Goal: Task Accomplishment & Management: Use online tool/utility

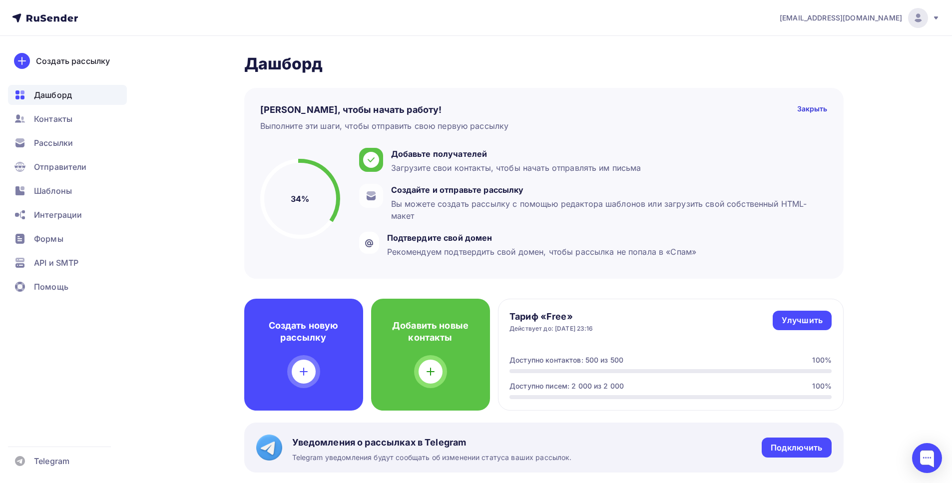
scroll to position [156, 0]
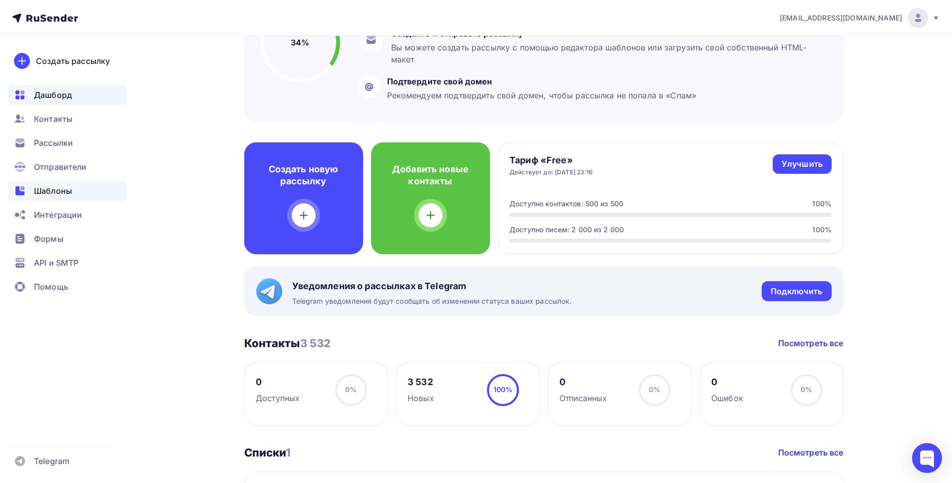
click at [58, 190] on span "Шаблоны" at bounding box center [53, 191] width 38 height 12
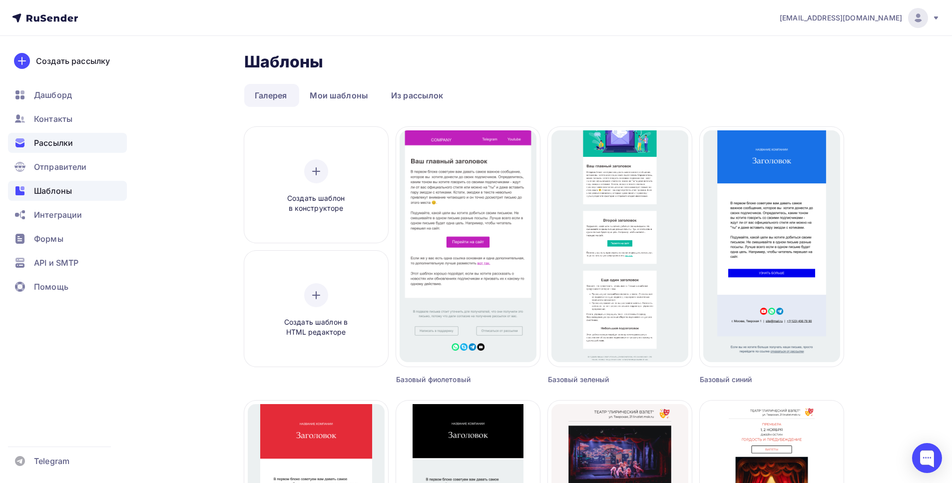
click at [62, 138] on span "Рассылки" at bounding box center [53, 143] width 39 height 12
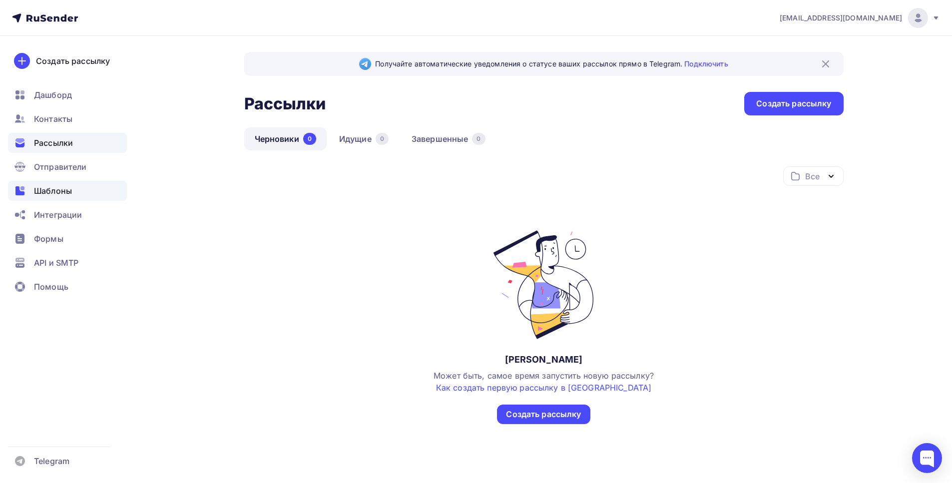
click at [54, 187] on span "Шаблоны" at bounding box center [53, 191] width 38 height 12
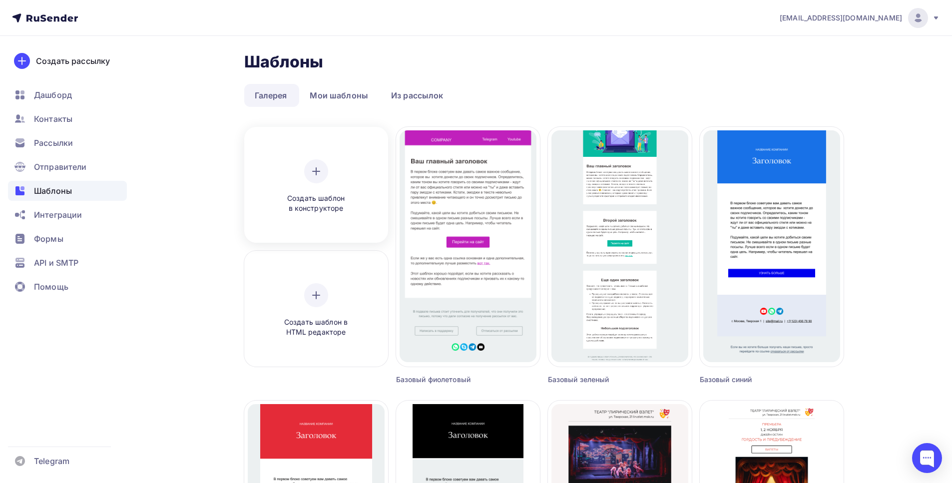
click at [321, 171] on icon at bounding box center [316, 171] width 12 height 12
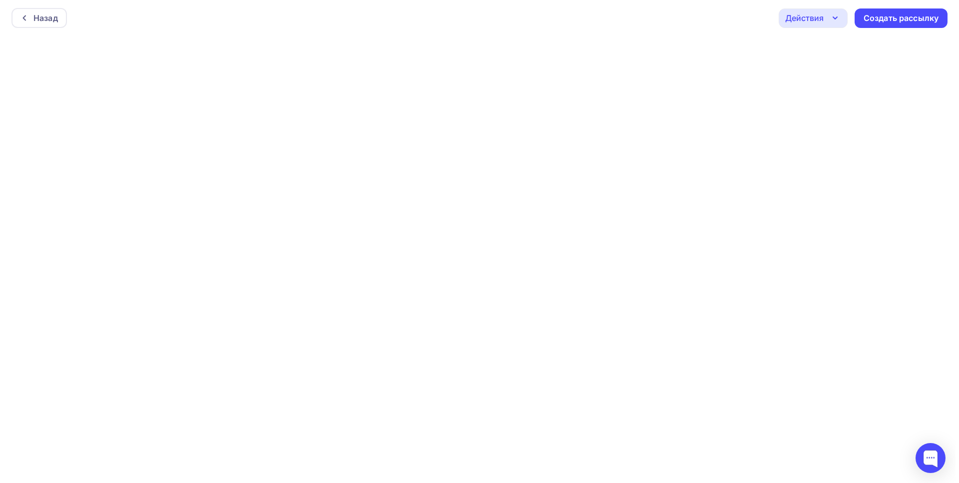
scroll to position [2, 0]
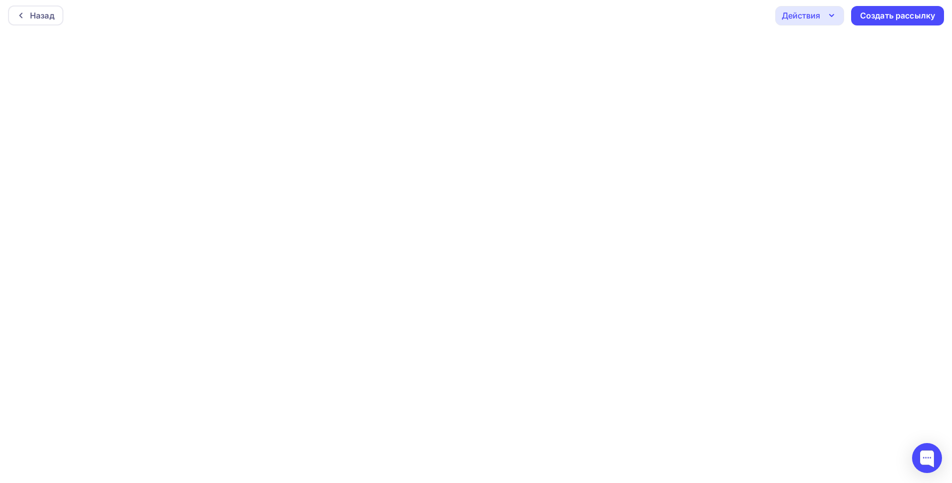
click at [833, 20] on icon "button" at bounding box center [831, 15] width 12 height 12
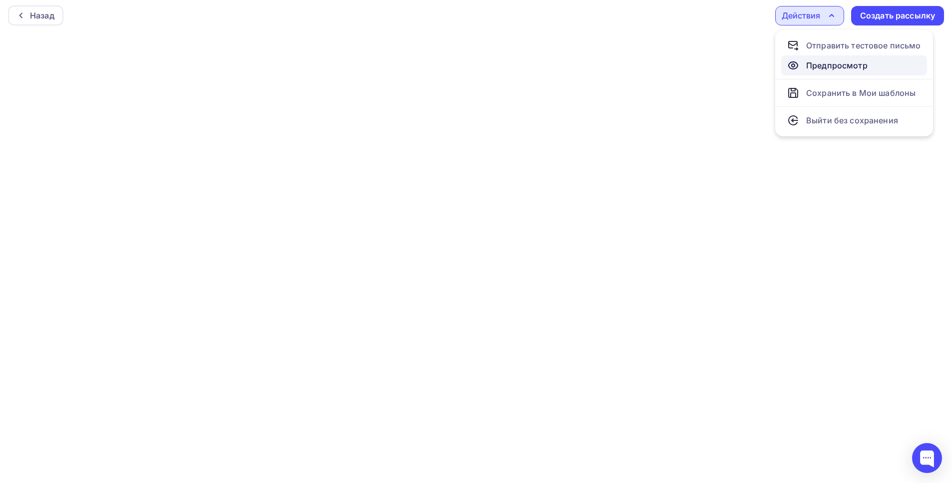
click at [844, 62] on div "Предпросмотр" at bounding box center [836, 65] width 61 height 12
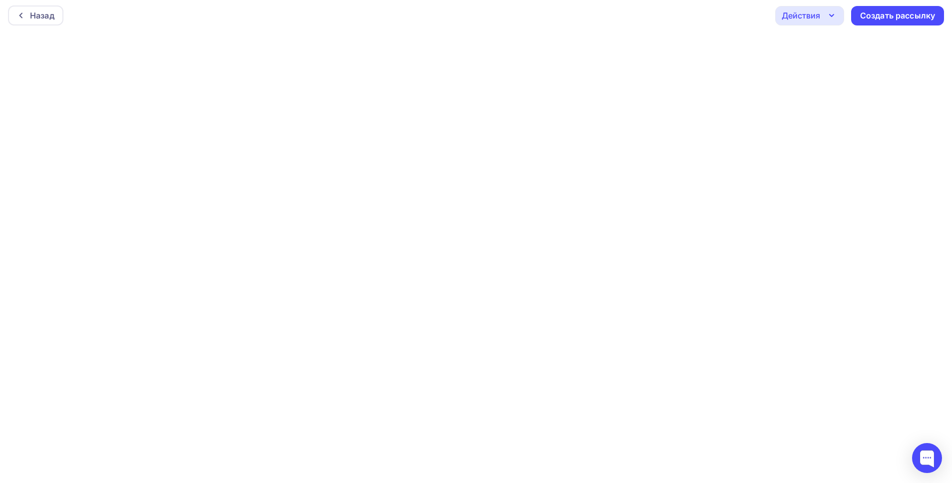
click at [823, 14] on div "Действия" at bounding box center [809, 15] width 69 height 19
click at [597, 16] on div "Назад Действия Отправить тестовое письмо Предпросмотр Сохранить в Мои шаблоны В…" at bounding box center [476, 16] width 952 height 36
click at [823, 20] on div "Действия" at bounding box center [809, 15] width 69 height 19
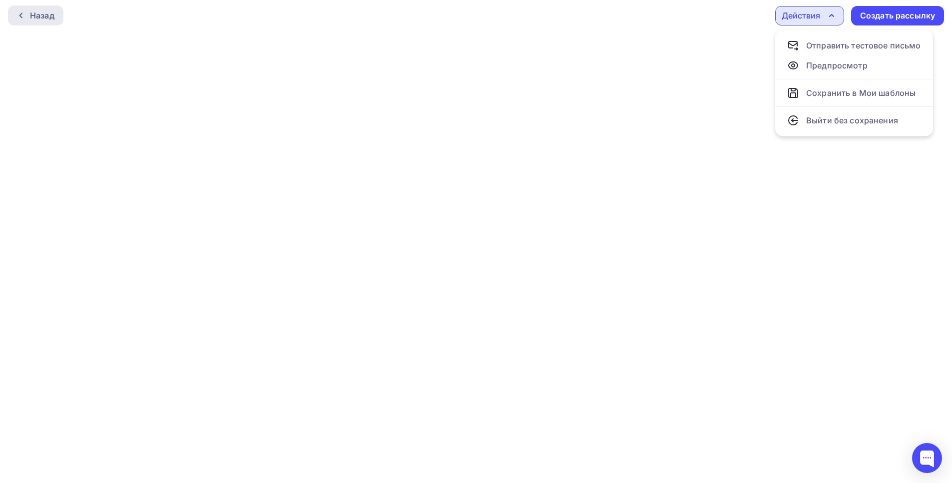
click at [31, 12] on div "Назад" at bounding box center [42, 15] width 24 height 12
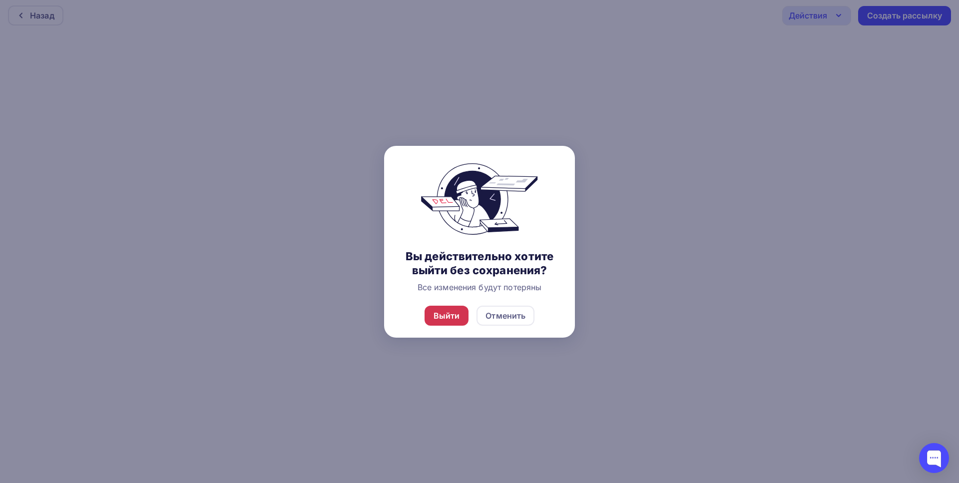
click at [467, 326] on div "Выйти" at bounding box center [446, 316] width 44 height 20
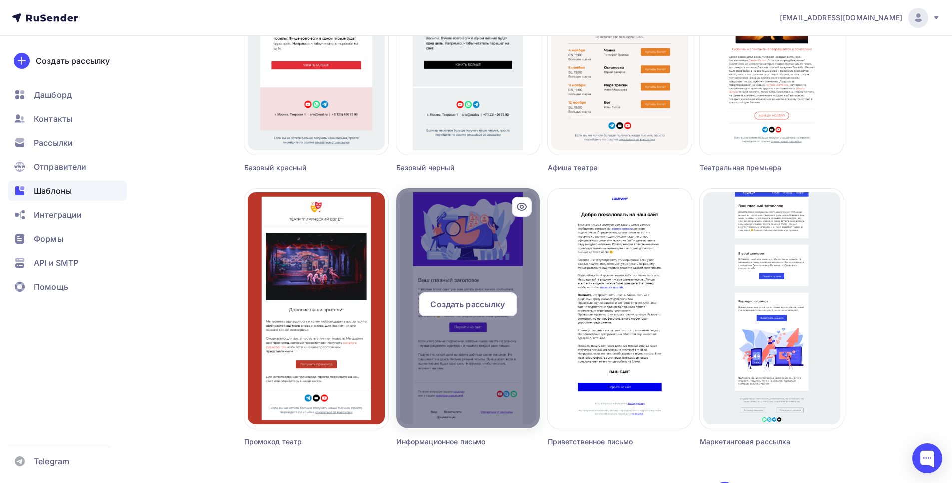
scroll to position [561, 0]
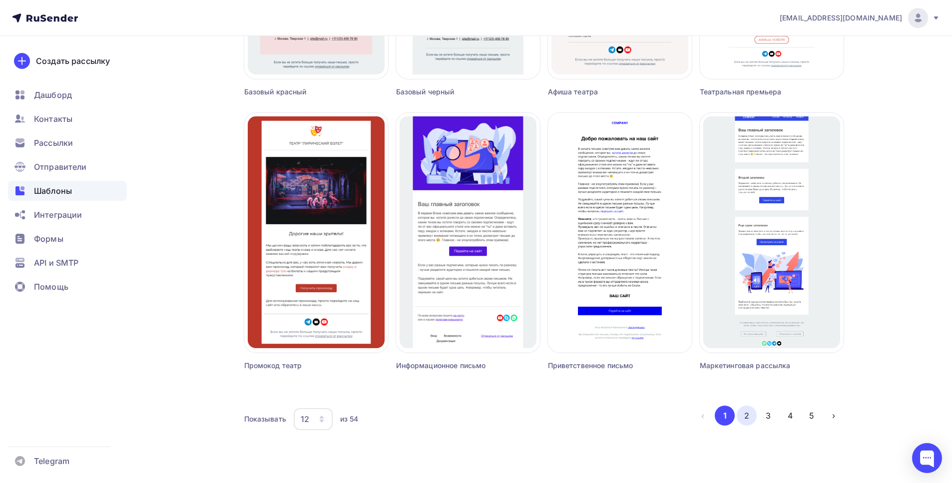
click at [746, 420] on button "2" at bounding box center [746, 415] width 20 height 20
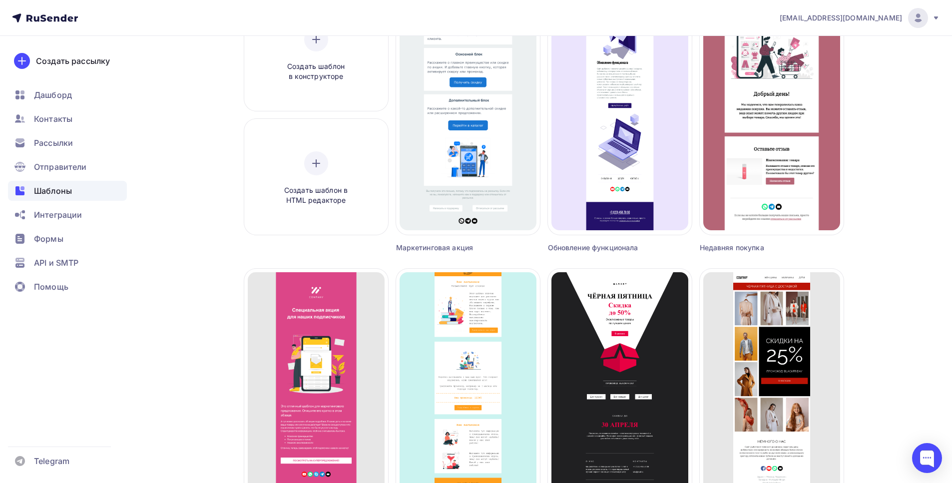
scroll to position [0, 0]
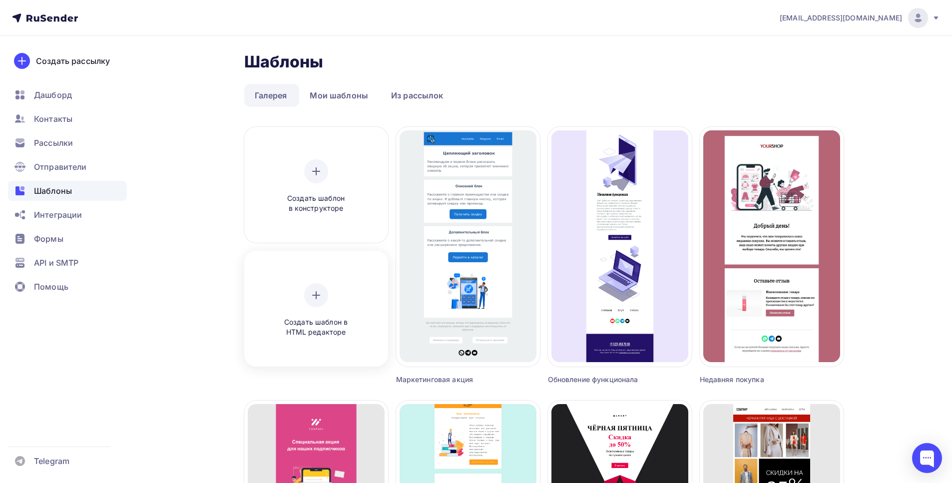
click at [324, 295] on div at bounding box center [316, 295] width 24 height 24
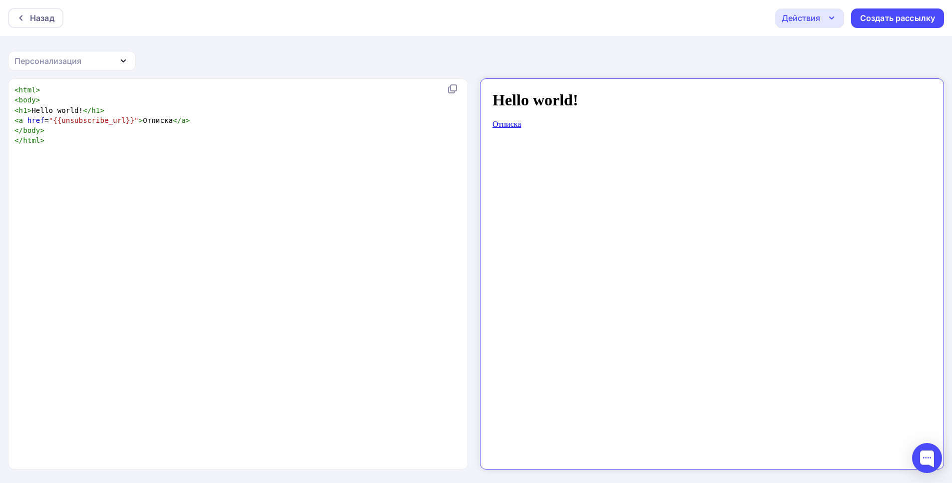
click at [68, 57] on div "Персонализация" at bounding box center [47, 61] width 67 height 12
click at [214, 55] on div "Назад Действия Отправить тестовое письмо Сохранить в Мои шаблоны Выйти без сохр…" at bounding box center [476, 241] width 952 height 483
click at [41, 20] on div "Назад" at bounding box center [42, 18] width 24 height 12
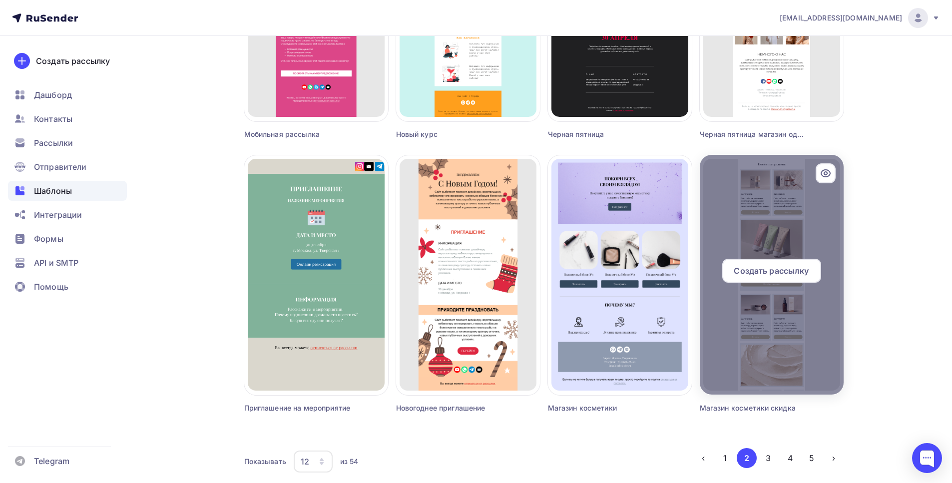
scroll to position [561, 0]
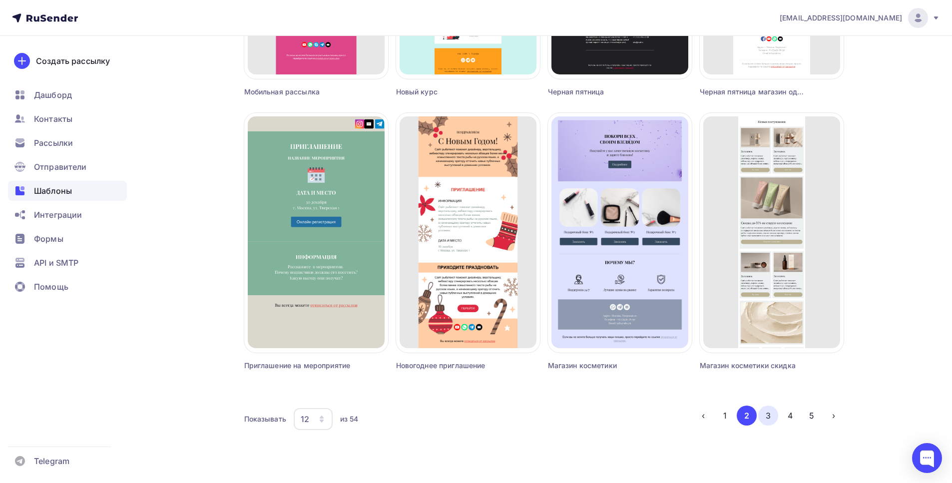
click at [767, 414] on button "3" at bounding box center [768, 415] width 20 height 20
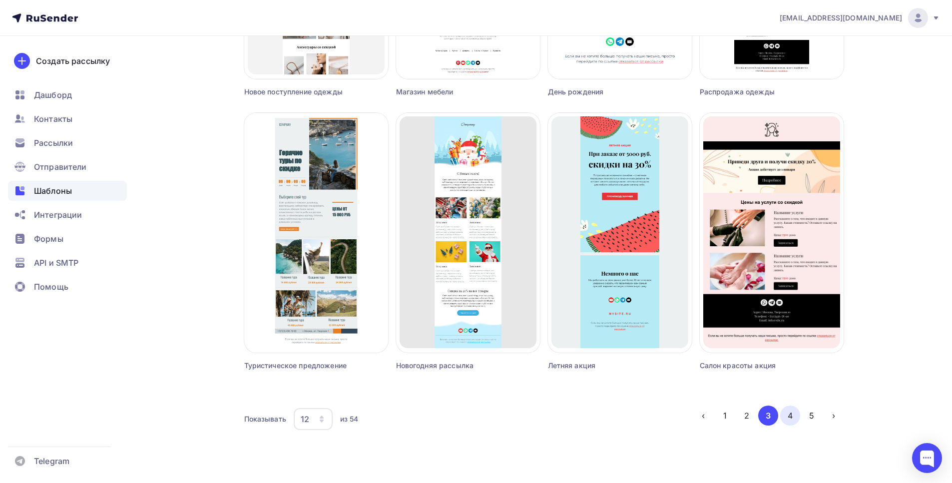
click at [789, 414] on button "4" at bounding box center [790, 415] width 20 height 20
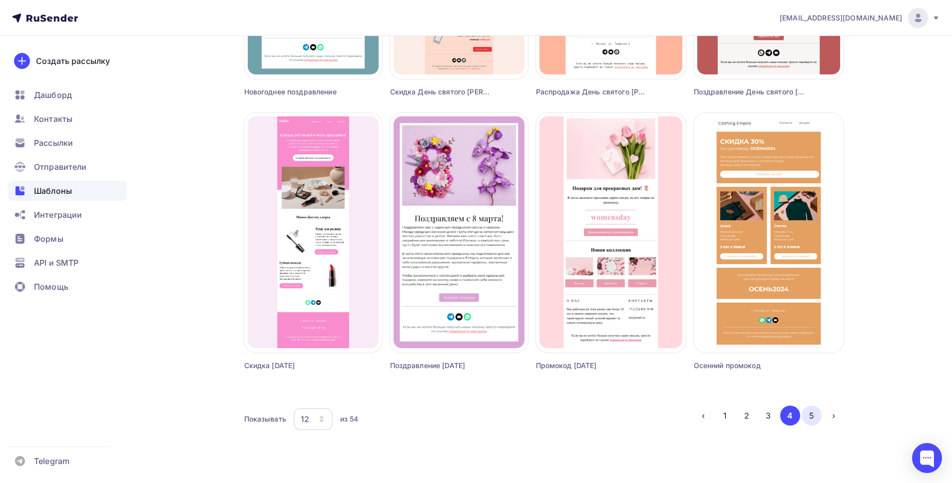
click at [810, 415] on button "5" at bounding box center [811, 415] width 20 height 20
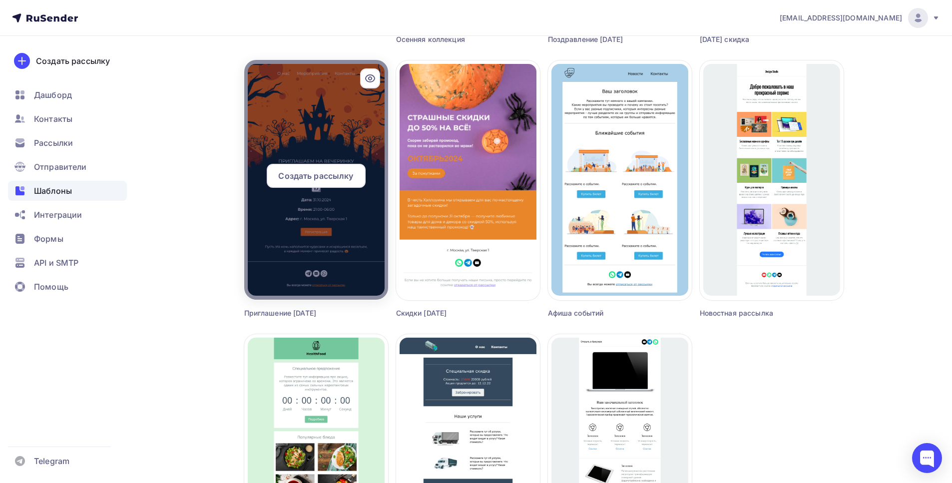
scroll to position [141, 0]
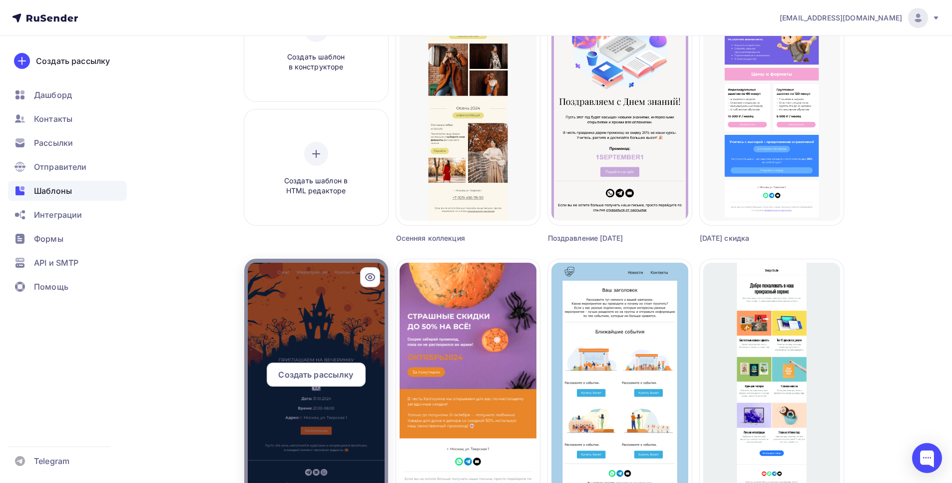
click at [319, 325] on div at bounding box center [316, 379] width 144 height 240
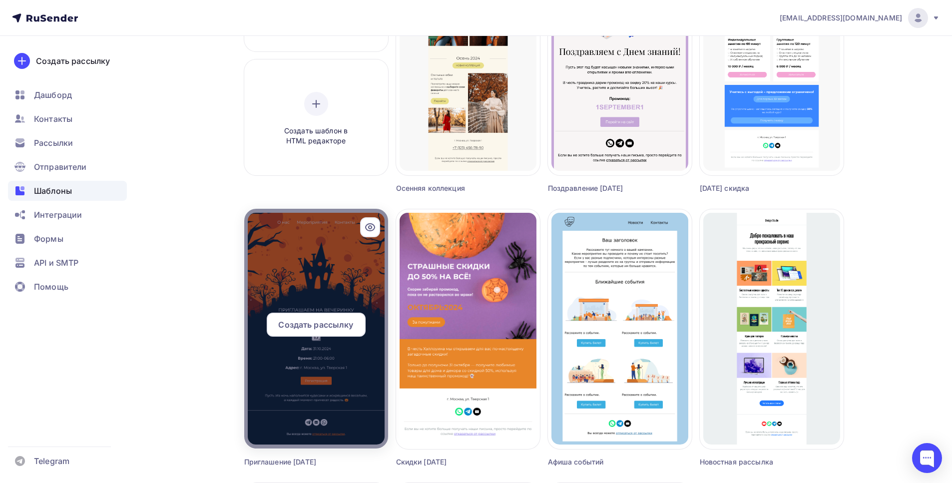
scroll to position [257, 0]
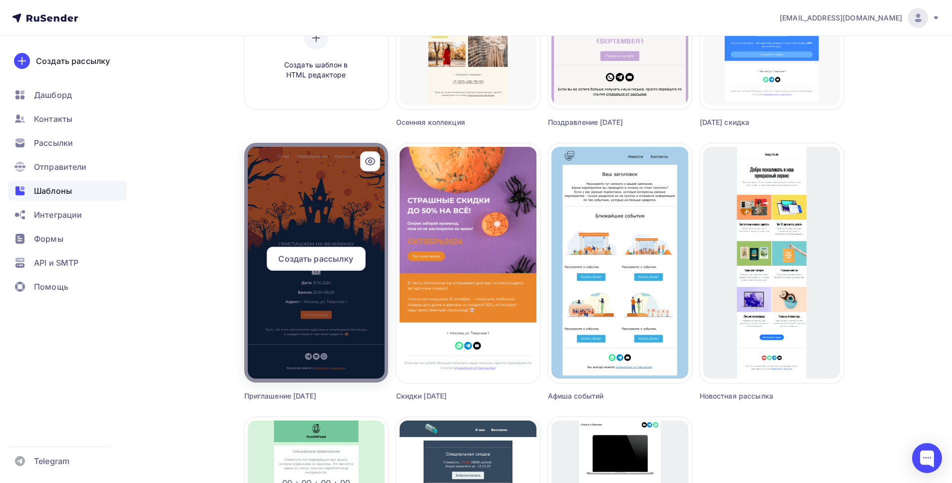
click at [343, 296] on div at bounding box center [316, 263] width 144 height 240
click at [373, 156] on icon at bounding box center [370, 161] width 12 height 12
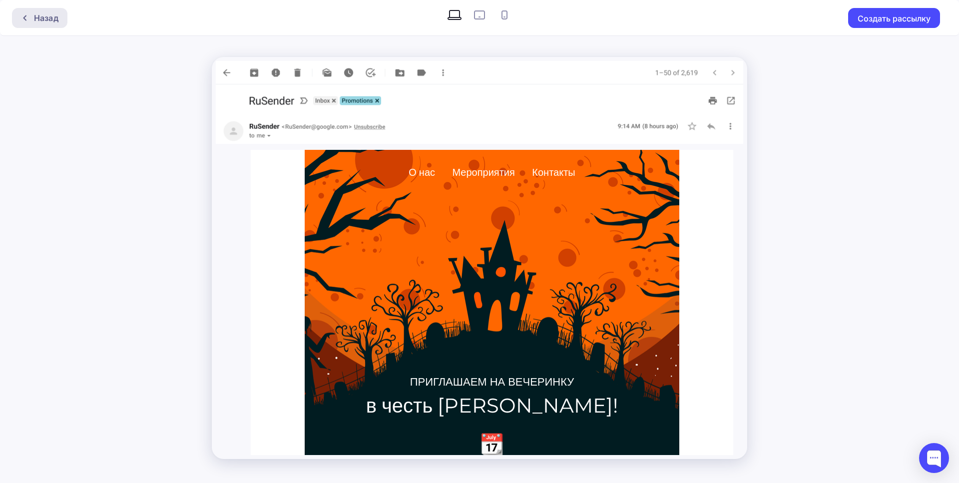
click at [48, 23] on div "Назад" at bounding box center [46, 18] width 24 height 12
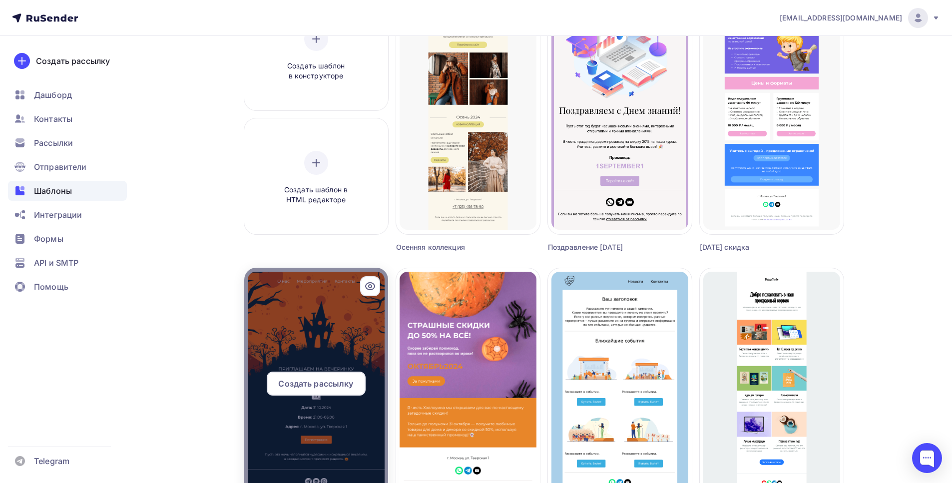
scroll to position [264, 0]
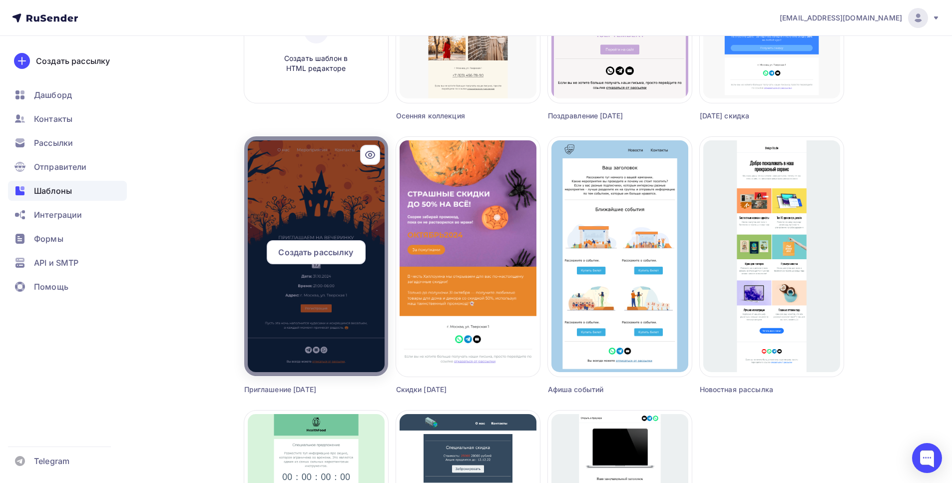
click at [324, 253] on span "Создать рассылку" at bounding box center [315, 252] width 75 height 12
